Goal: Navigation & Orientation: Find specific page/section

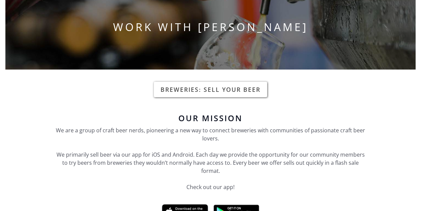
click at [205, 88] on link "Breweries: Sell your beer" at bounding box center [211, 89] width 114 height 15
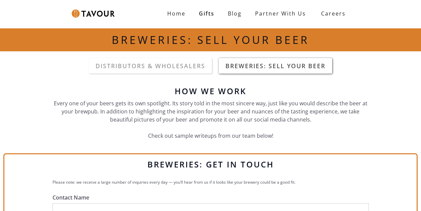
click at [283, 69] on link "Breweries: Sell your beer" at bounding box center [276, 65] width 114 height 15
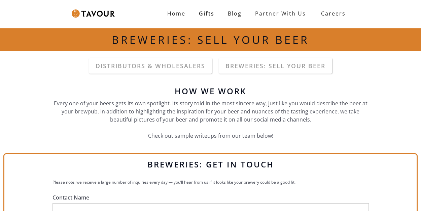
click at [286, 13] on link "partner with us" at bounding box center [281, 13] width 64 height 13
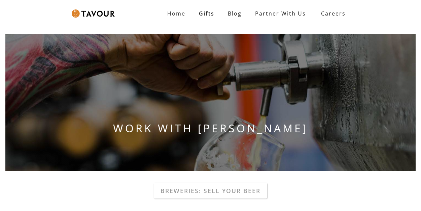
click at [177, 13] on strong "Home" at bounding box center [176, 13] width 18 height 7
